Goal: Register for event/course

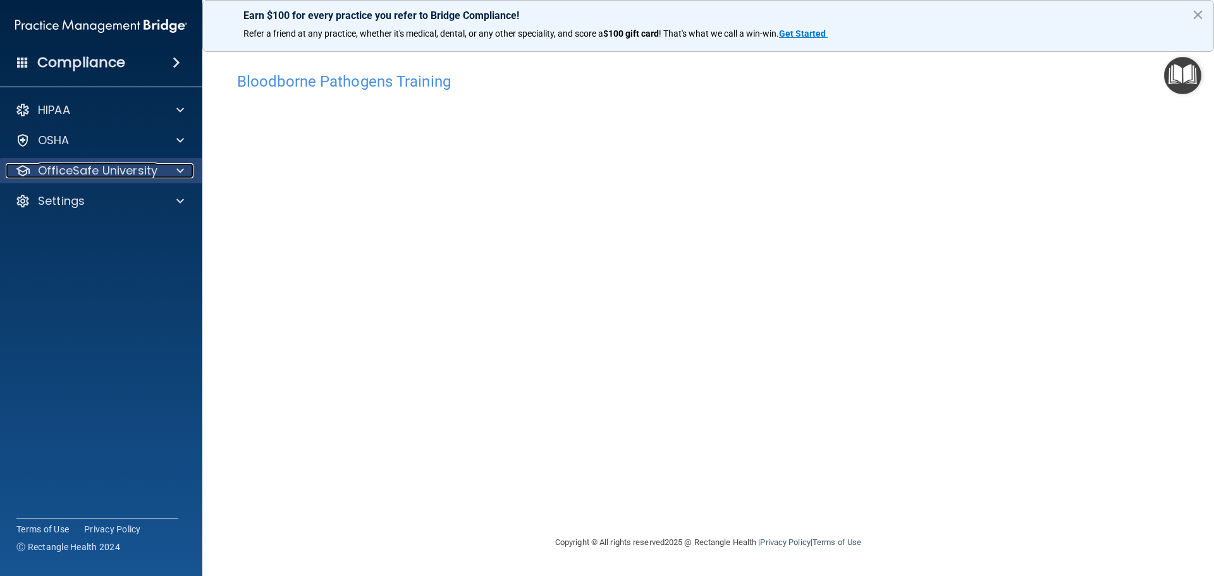
click at [180, 170] on span at bounding box center [180, 170] width 8 height 15
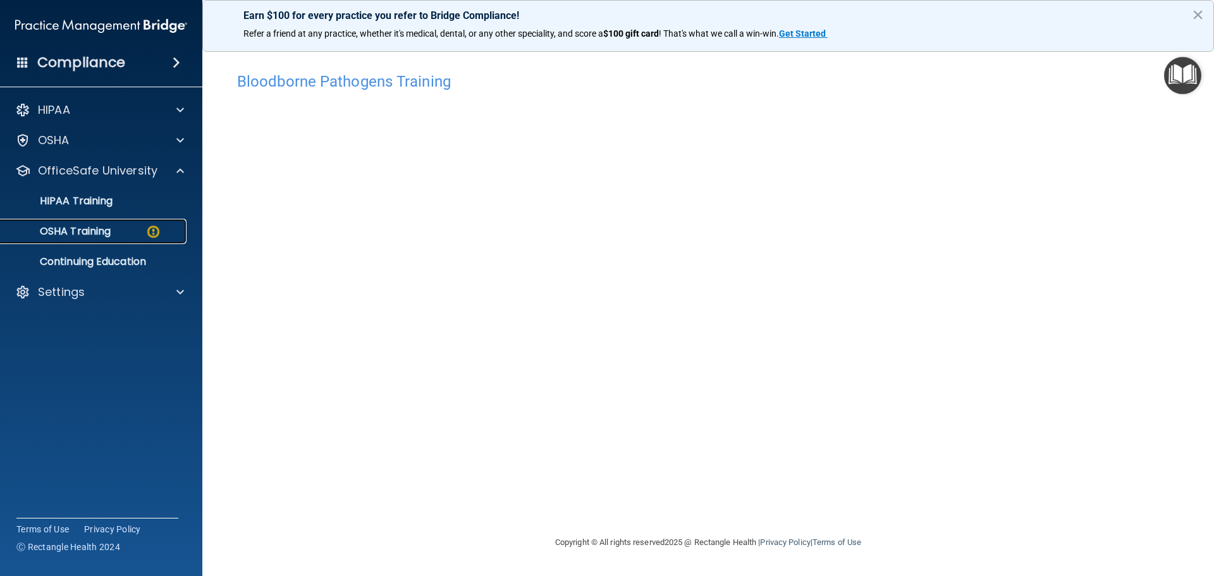
click at [129, 234] on div "OSHA Training" at bounding box center [94, 231] width 173 height 13
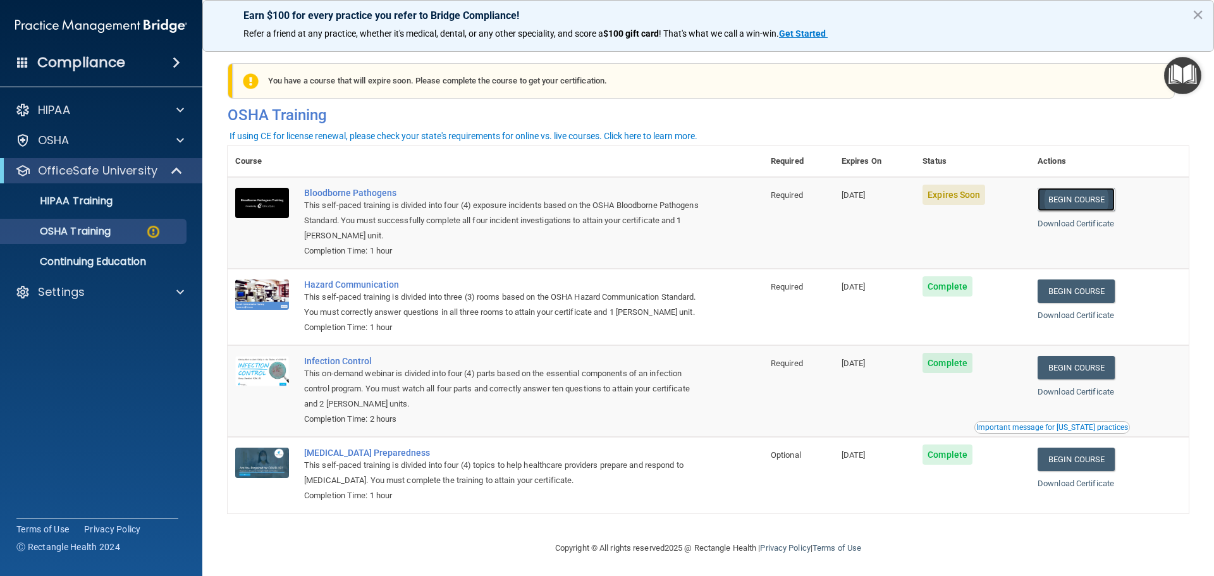
click at [1081, 204] on link "Begin Course" at bounding box center [1076, 199] width 77 height 23
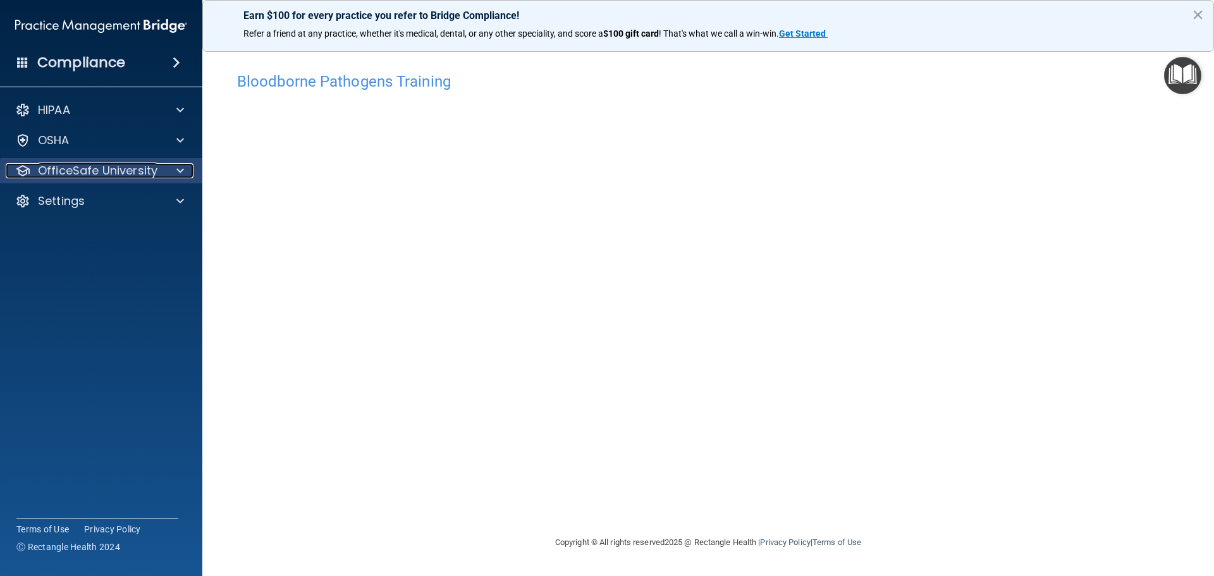
click at [180, 174] on span at bounding box center [180, 170] width 8 height 15
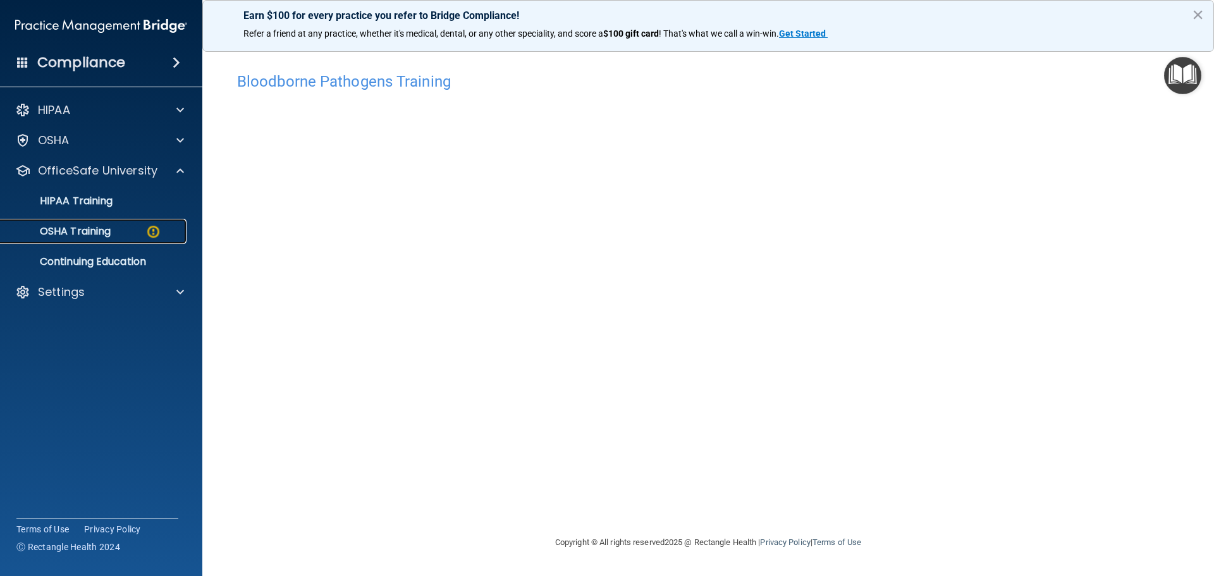
click at [66, 228] on p "OSHA Training" at bounding box center [59, 231] width 102 height 13
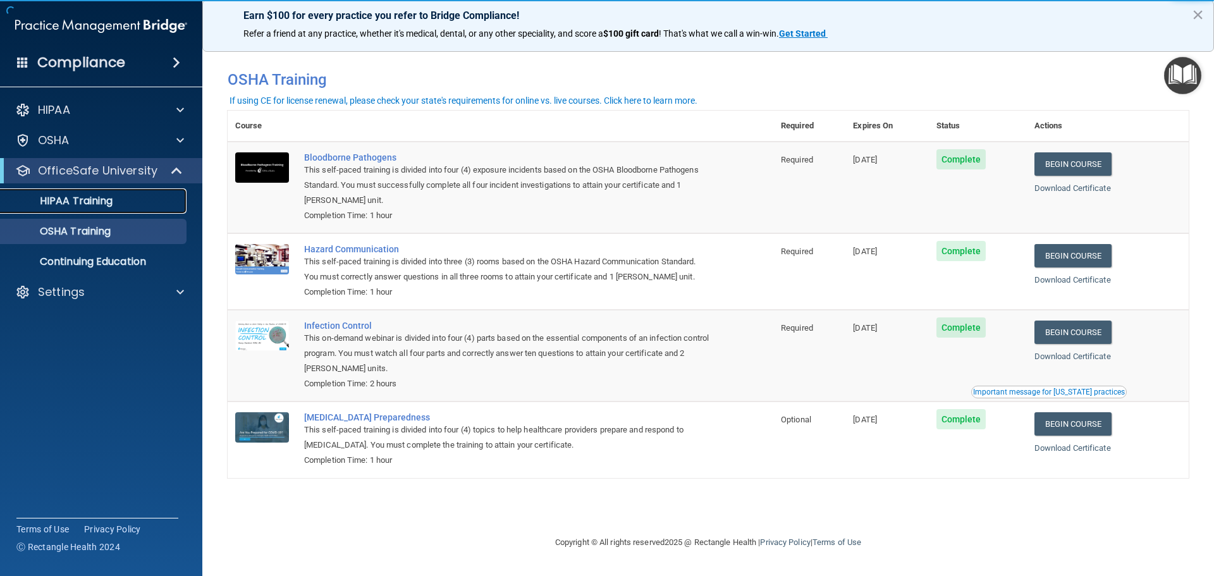
click at [75, 204] on p "HIPAA Training" at bounding box center [60, 201] width 104 height 13
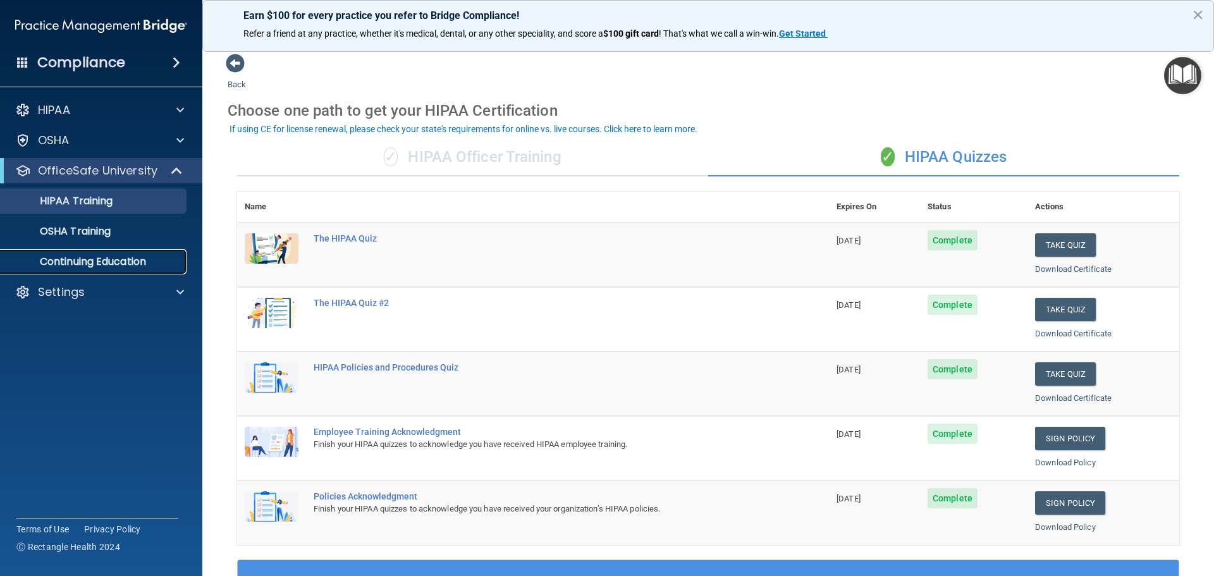
click at [89, 262] on p "Continuing Education" at bounding box center [94, 262] width 173 height 13
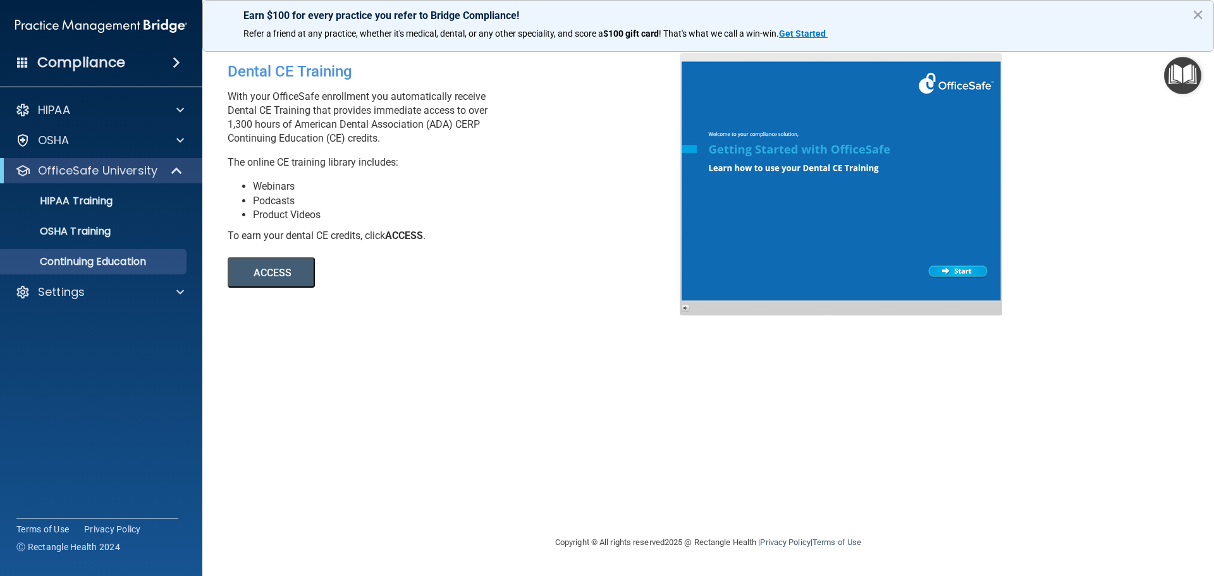
click at [333, 114] on p "With your OfficeSafe enrollment you automatically receive Dental CE Training th…" at bounding box center [459, 118] width 462 height 56
